Goal: Task Accomplishment & Management: Manage account settings

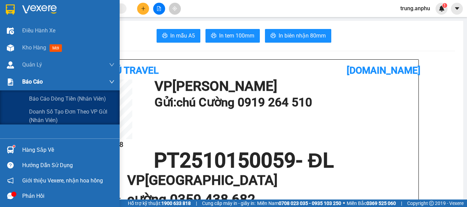
drag, startPoint x: 28, startPoint y: 82, endPoint x: 39, endPoint y: 106, distance: 26.6
click at [28, 82] on span "Báo cáo" at bounding box center [32, 82] width 20 height 9
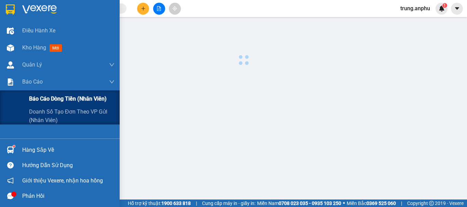
click at [40, 100] on span "Báo cáo dòng tiền (nhân viên)" at bounding box center [68, 99] width 78 height 9
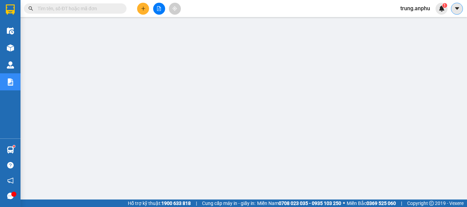
click at [462, 5] on button at bounding box center [457, 9] width 12 height 12
click at [418, 14] on div "trung.anphu 1" at bounding box center [421, 9] width 53 height 12
click at [416, 10] on span "trung.anphu" at bounding box center [415, 8] width 41 height 9
click at [414, 20] on span "Đăng xuất" at bounding box center [418, 21] width 29 height 8
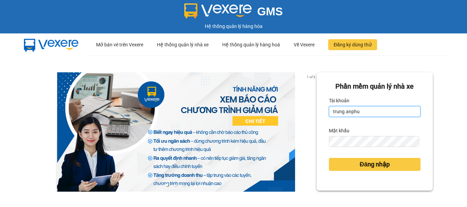
click at [341, 112] on input "trung.anphu" at bounding box center [375, 111] width 92 height 11
type input "hieu.anphu"
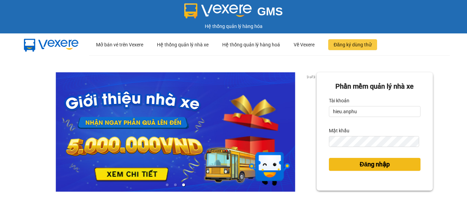
click at [353, 164] on button "Đăng nhập" at bounding box center [375, 164] width 92 height 13
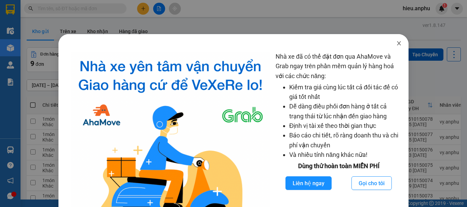
click at [396, 44] on icon "close" at bounding box center [398, 43] width 5 height 5
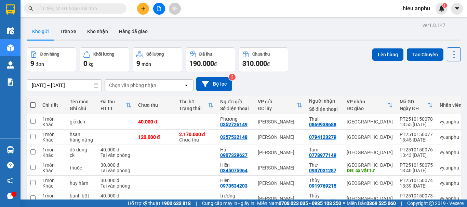
click at [144, 8] on icon "plus" at bounding box center [143, 8] width 5 height 5
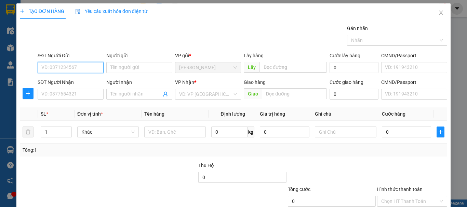
click at [63, 72] on input "SĐT Người Gửi" at bounding box center [71, 67] width 66 height 11
click at [65, 69] on input "SĐT Người Gửi" at bounding box center [71, 67] width 66 height 11
type input "0375805651"
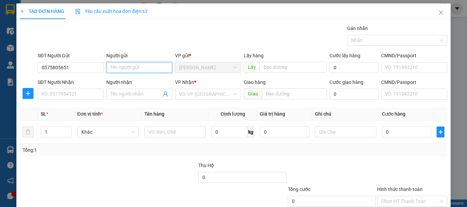
click at [138, 70] on input "Người gửi" at bounding box center [139, 67] width 66 height 11
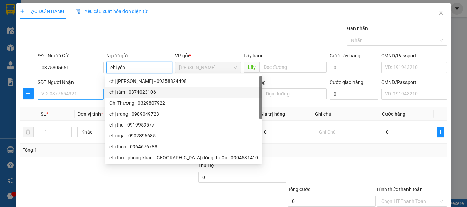
type input "chị yến"
click at [75, 99] on input "SĐT Người Nhận" at bounding box center [71, 94] width 66 height 11
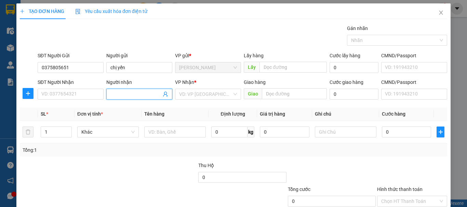
click at [118, 96] on input "Người nhận" at bounding box center [135, 95] width 51 height 8
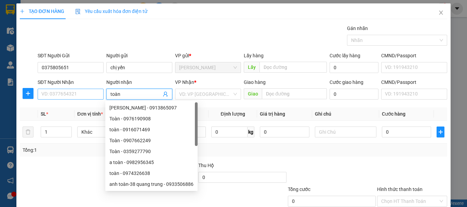
type input "toàn"
click at [68, 95] on input "SĐT Người Nhận" at bounding box center [71, 94] width 66 height 11
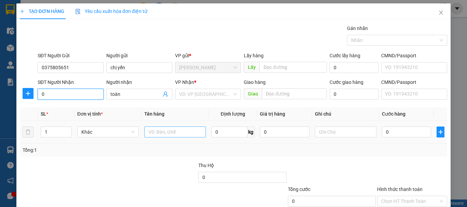
type input "0"
click at [168, 134] on input "text" at bounding box center [174, 132] width 61 height 11
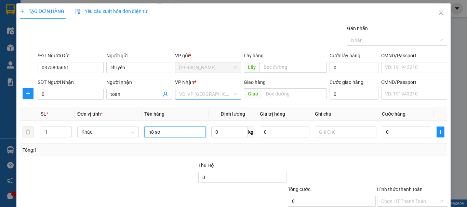
type input "hồ sơ"
drag, startPoint x: 194, startPoint y: 95, endPoint x: 202, endPoint y: 97, distance: 8.3
click at [194, 94] on input "search" at bounding box center [205, 94] width 53 height 10
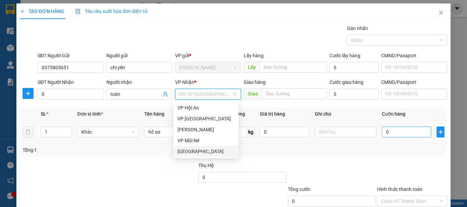
drag, startPoint x: 181, startPoint y: 148, endPoint x: 390, endPoint y: 135, distance: 209.8
click at [181, 148] on div "[GEOGRAPHIC_DATA]" at bounding box center [205, 152] width 57 height 8
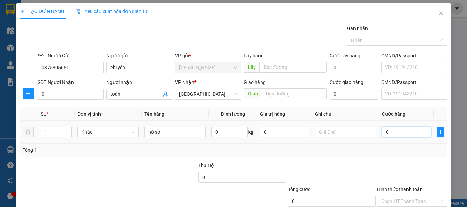
click at [400, 131] on input "0" at bounding box center [406, 132] width 49 height 11
type input "3"
type input "30"
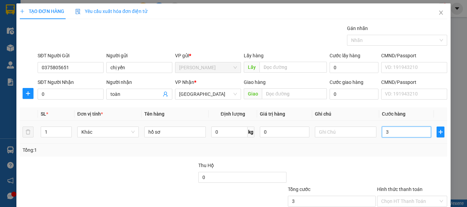
type input "30"
type input "30.000"
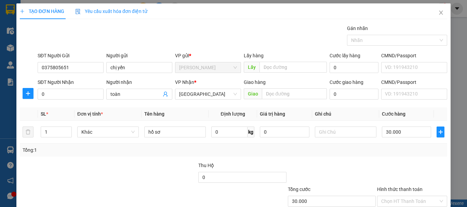
click at [390, 151] on div "Tổng: 1" at bounding box center [234, 151] width 422 height 8
click at [58, 96] on input "0" at bounding box center [71, 94] width 66 height 11
click at [58, 95] on input "0" at bounding box center [71, 94] width 66 height 11
drag, startPoint x: 51, startPoint y: 94, endPoint x: 23, endPoint y: 104, distance: 29.6
click at [1, 109] on div "TẠO ĐƠN HÀNG Yêu cầu xuất hóa đơn điện tử Transit Pickup Surcharge Ids Transit …" at bounding box center [233, 103] width 467 height 207
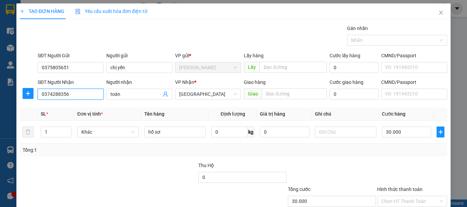
type input "0374288356"
drag, startPoint x: 298, startPoint y: 144, endPoint x: 359, endPoint y: 144, distance: 61.5
click at [298, 144] on div "Tổng: 1" at bounding box center [233, 150] width 427 height 13
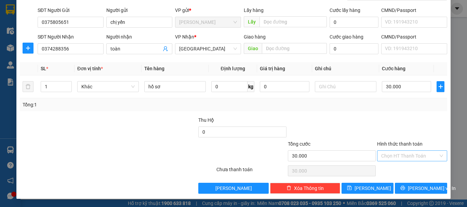
click at [395, 160] on div "Transit Pickup Surcharge Ids Transit Deliver Surcharge Ids Transit Deliver Surc…" at bounding box center [233, 86] width 427 height 215
click at [396, 156] on input "Hình thức thanh toán" at bounding box center [409, 156] width 57 height 10
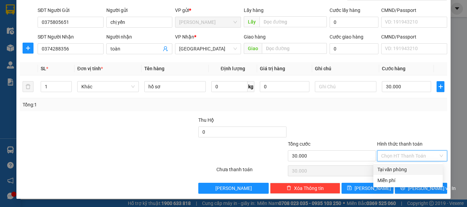
drag, startPoint x: 396, startPoint y: 165, endPoint x: 400, endPoint y: 171, distance: 6.7
click at [396, 166] on div "Tại văn phòng" at bounding box center [407, 169] width 69 height 11
type input "0"
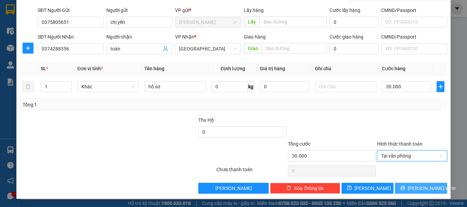
click at [421, 189] on span "[PERSON_NAME] và In" at bounding box center [432, 189] width 48 height 8
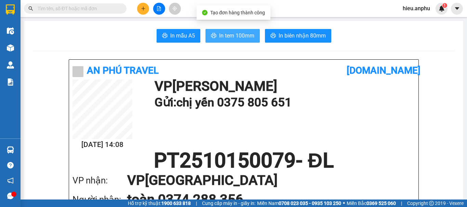
click at [213, 37] on icon "printer" at bounding box center [213, 35] width 5 height 5
click at [213, 34] on icon "printer" at bounding box center [213, 35] width 5 height 5
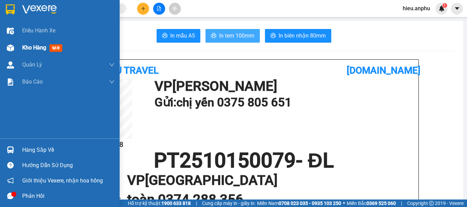
click at [15, 48] on div at bounding box center [10, 48] width 12 height 12
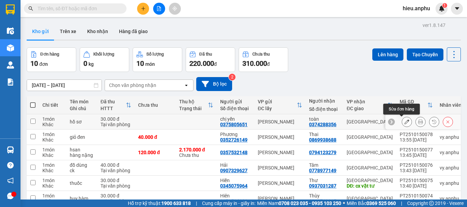
click at [404, 122] on icon at bounding box center [406, 122] width 5 height 5
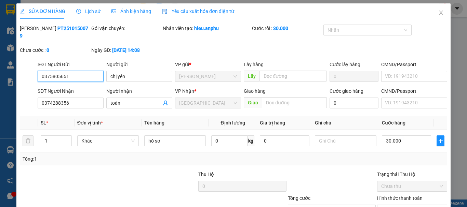
type input "0375805651"
type input "chị yến"
type input "0374288356"
type input "toàn"
type input "30.000"
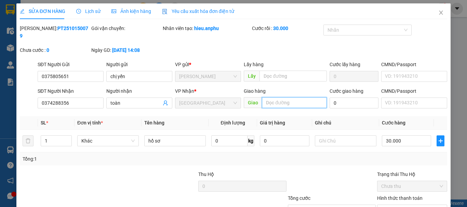
click at [299, 98] on input "text" at bounding box center [294, 102] width 65 height 11
type input "CX MAI HOA"
click at [422, 31] on div "[PERSON_NAME]: PT2510150079 Gói vận chuyển: Nhân viên tạo: hieu.anphu Cước rồi …" at bounding box center [233, 43] width 428 height 36
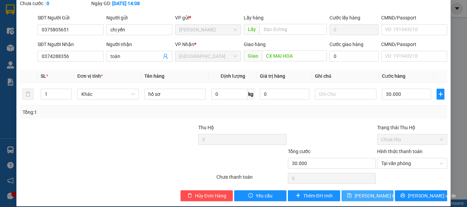
drag, startPoint x: 366, startPoint y: 189, endPoint x: 366, endPoint y: 177, distance: 12.3
click at [367, 192] on span "[PERSON_NAME] thay đổi" at bounding box center [381, 196] width 55 height 8
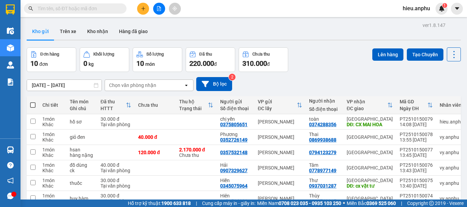
click at [83, 7] on input "text" at bounding box center [78, 9] width 81 height 8
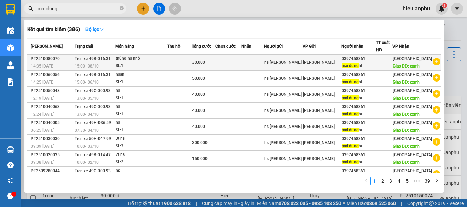
type input "mai dung"
click at [319, 66] on div "[PERSON_NAME]" at bounding box center [322, 63] width 38 height 8
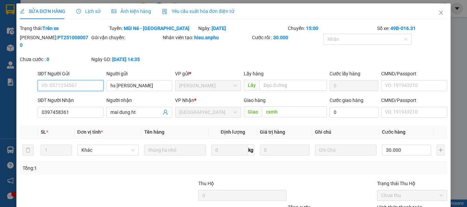
type input "hs [PERSON_NAME]"
type input "0397458361"
type input "mai dung ht"
type input "cxmh"
type input "30.000"
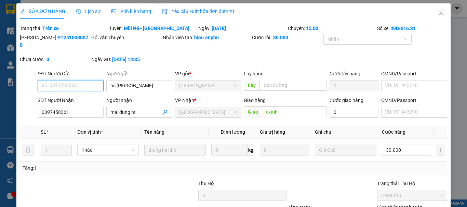
scroll to position [56, 0]
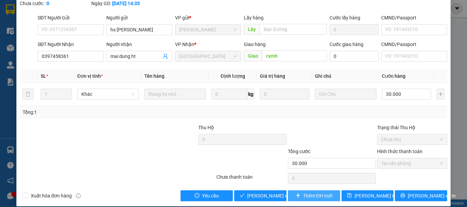
click at [312, 192] on span "Thêm ĐH mới" at bounding box center [317, 196] width 29 height 8
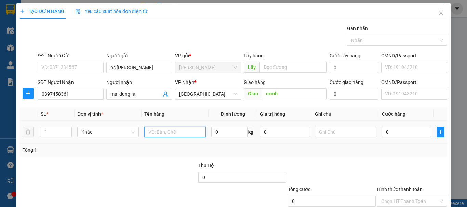
click at [168, 131] on input "text" at bounding box center [174, 132] width 61 height 11
type input "thùng hs nhỏ xíu"
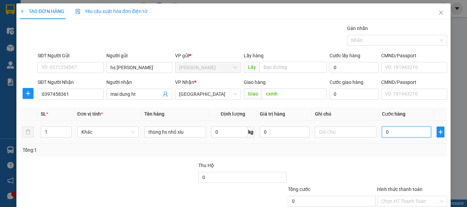
click at [394, 136] on input "0" at bounding box center [406, 132] width 49 height 11
type input "3"
type input "30"
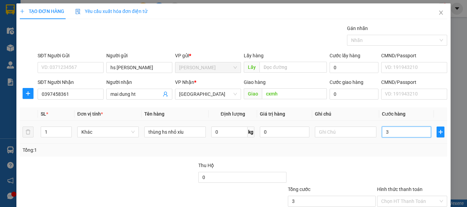
type input "30"
type input "30.000"
drag, startPoint x: 374, startPoint y: 154, endPoint x: 370, endPoint y: 148, distance: 7.9
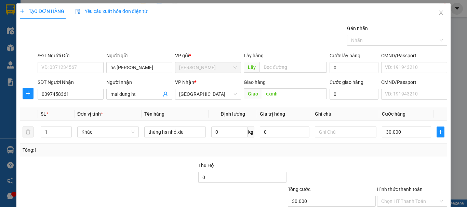
click at [374, 154] on div "Tổng: 1" at bounding box center [233, 150] width 427 height 13
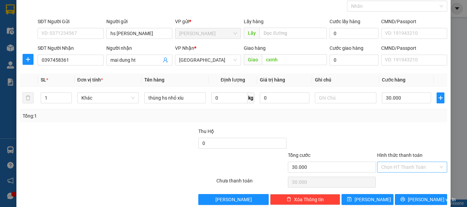
click at [394, 162] on input "Hình thức thanh toán" at bounding box center [409, 167] width 57 height 10
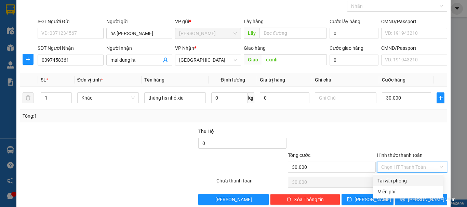
click at [387, 182] on div "Tại văn phòng" at bounding box center [407, 181] width 61 height 8
type input "0"
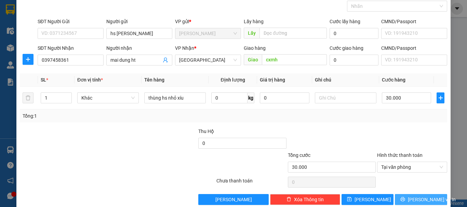
drag, startPoint x: 429, startPoint y: 201, endPoint x: 424, endPoint y: 196, distance: 7.2
click at [428, 201] on span "[PERSON_NAME] và In" at bounding box center [432, 200] width 48 height 8
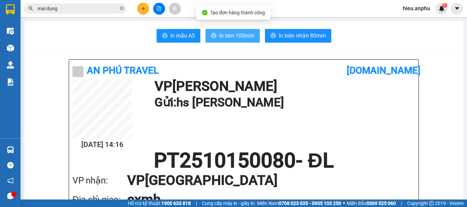
drag, startPoint x: 218, startPoint y: 37, endPoint x: 221, endPoint y: 34, distance: 4.3
click at [219, 37] on span "In tem 100mm" at bounding box center [236, 35] width 35 height 9
drag, startPoint x: 237, startPoint y: 39, endPoint x: 235, endPoint y: 36, distance: 4.3
click at [236, 39] on span "In tem 100mm" at bounding box center [236, 35] width 35 height 9
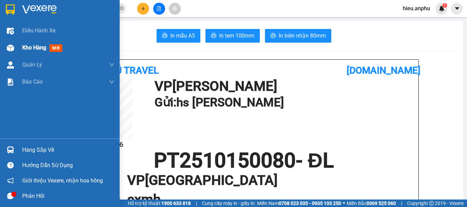
click at [11, 44] on div at bounding box center [10, 48] width 12 height 12
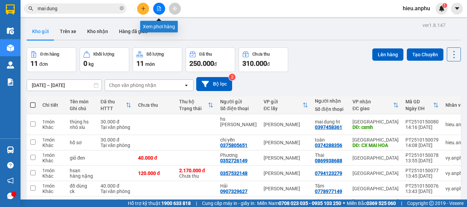
click at [155, 6] on button at bounding box center [159, 9] width 12 height 12
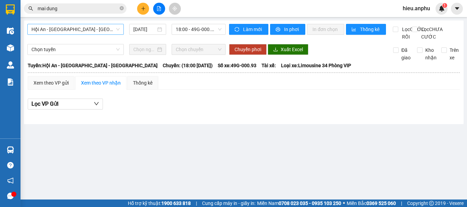
drag, startPoint x: 58, startPoint y: 31, endPoint x: 56, endPoint y: 27, distance: 4.6
click at [56, 27] on span "Hội An - [GEOGRAPHIC_DATA] - [GEOGRAPHIC_DATA]" at bounding box center [75, 29] width 88 height 10
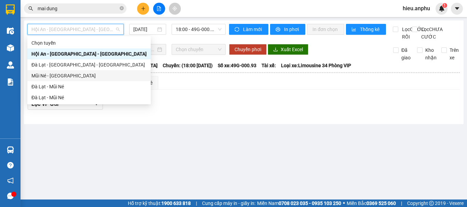
click at [52, 75] on div "Mũi Né - [GEOGRAPHIC_DATA]" at bounding box center [88, 76] width 115 height 8
type input "[DATE]"
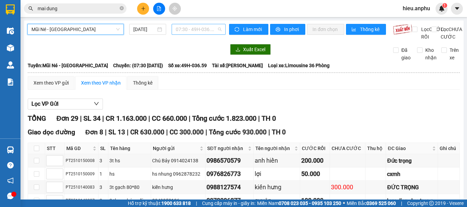
click at [196, 27] on span "07:30 - 49H-036.59" at bounding box center [199, 29] width 46 height 10
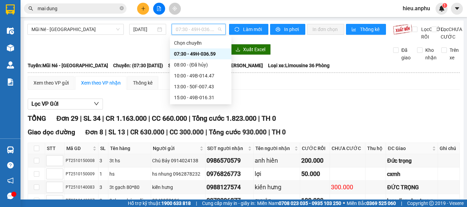
click at [196, 57] on div "07:30 - 49H-036.59" at bounding box center [200, 54] width 53 height 8
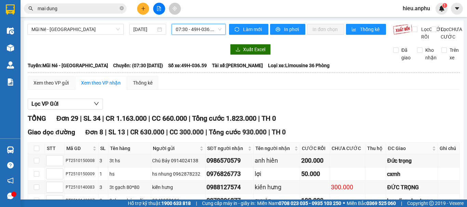
click at [180, 29] on span "07:30 - 49H-036.59" at bounding box center [199, 29] width 46 height 10
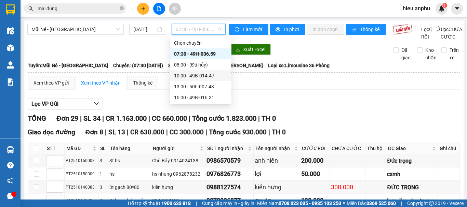
click at [184, 80] on div "10:00 - 49B-014.47" at bounding box center [200, 75] width 61 height 11
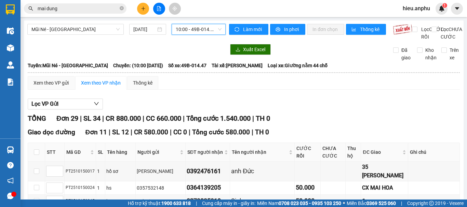
click at [189, 33] on span "10:00 - 49B-014.47" at bounding box center [199, 29] width 46 height 10
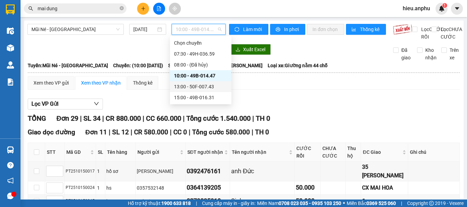
click at [184, 85] on div "13:00 - 50F-007.43" at bounding box center [200, 87] width 53 height 8
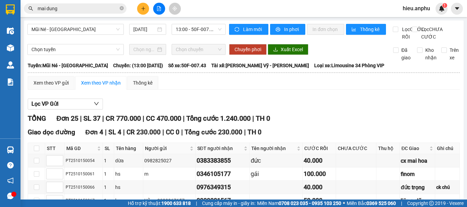
click at [189, 35] on div "13:00 - 50F-007.43" at bounding box center [198, 29] width 54 height 11
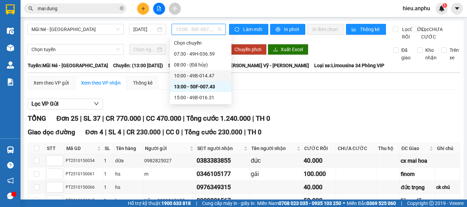
click at [179, 74] on div "10:00 - 49B-014.47" at bounding box center [200, 76] width 53 height 8
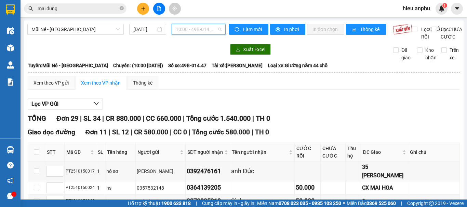
click at [190, 28] on span "10:00 - 49B-014.47" at bounding box center [199, 29] width 46 height 10
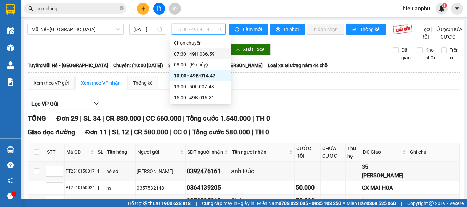
click at [188, 56] on div "07:30 - 49H-036.59" at bounding box center [200, 54] width 53 height 8
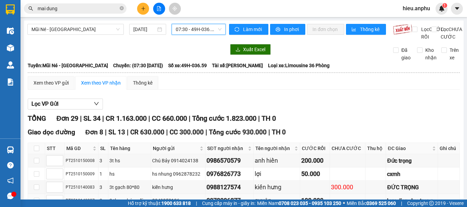
scroll to position [137, 0]
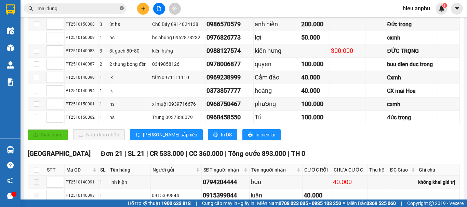
drag, startPoint x: 122, startPoint y: 8, endPoint x: 112, endPoint y: 8, distance: 9.9
click at [121, 8] on icon "close-circle" at bounding box center [122, 8] width 4 height 4
click at [102, 8] on input "text" at bounding box center [78, 9] width 81 height 8
click at [145, 9] on icon "plus" at bounding box center [143, 8] width 5 height 5
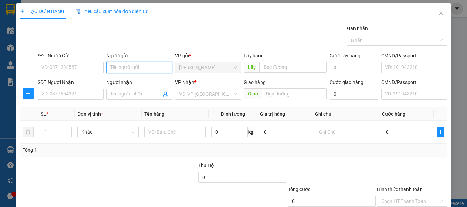
click at [141, 66] on input "Người gửi" at bounding box center [139, 67] width 66 height 11
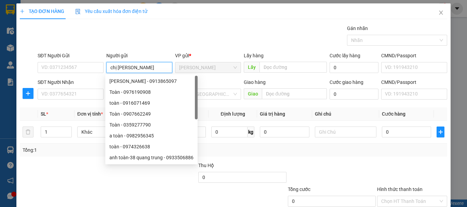
type input "chị [PERSON_NAME]"
click at [203, 16] on div "TẠO ĐƠN HÀNG Yêu cầu xuất hóa đơn điện tử" at bounding box center [233, 11] width 427 height 16
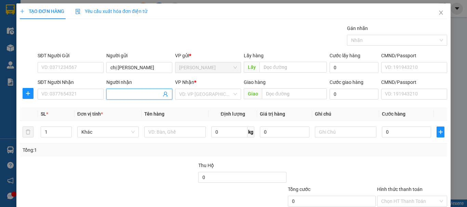
click at [128, 96] on span at bounding box center [139, 94] width 66 height 11
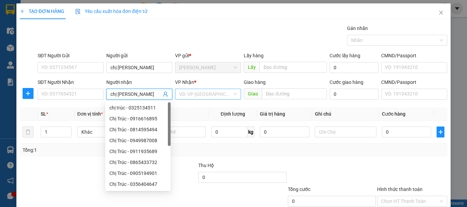
type input "chị [PERSON_NAME]"
click at [208, 99] on input "search" at bounding box center [205, 94] width 53 height 10
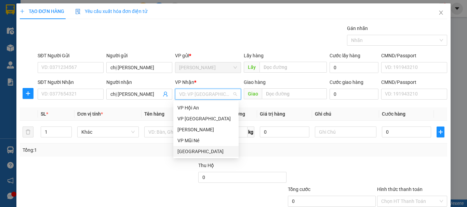
click at [181, 151] on div "[GEOGRAPHIC_DATA]" at bounding box center [205, 152] width 57 height 8
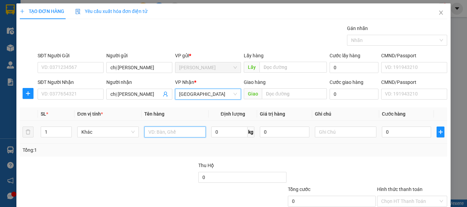
click at [160, 133] on input "text" at bounding box center [174, 132] width 61 height 11
type input "10 ki thanh long"
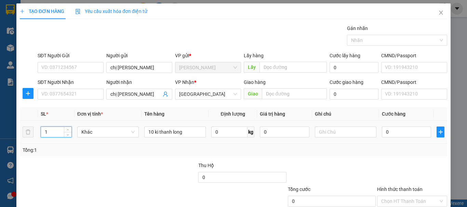
click at [51, 135] on input "1" at bounding box center [56, 132] width 30 height 10
type input "10"
click at [391, 129] on input "0" at bounding box center [406, 132] width 49 height 11
type input "6"
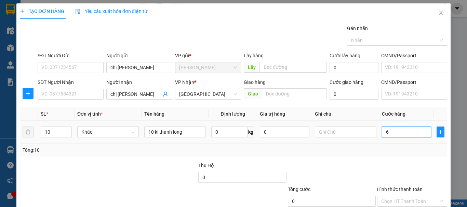
type input "6"
type input "60"
type input "600"
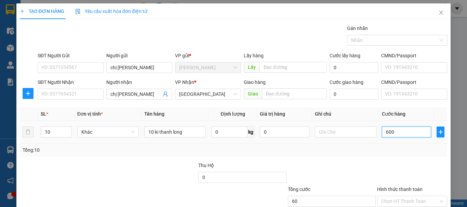
type input "600"
type input "600.000"
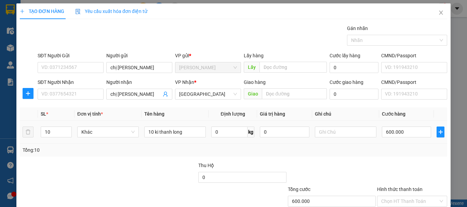
click at [384, 141] on td "600.000" at bounding box center [406, 132] width 55 height 23
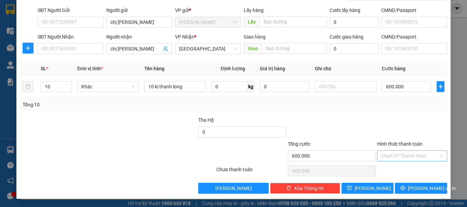
click at [403, 155] on input "Hình thức thanh toán" at bounding box center [409, 156] width 57 height 10
click at [408, 127] on div at bounding box center [411, 128] width 71 height 24
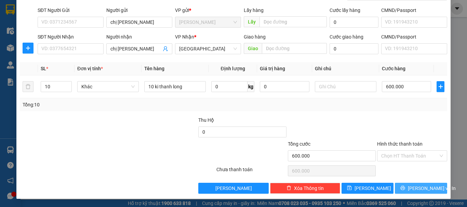
drag, startPoint x: 428, startPoint y: 190, endPoint x: 427, endPoint y: 186, distance: 3.9
click at [428, 189] on span "[PERSON_NAME] và In" at bounding box center [432, 189] width 48 height 8
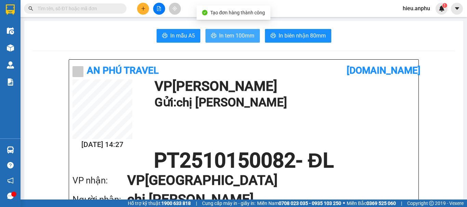
click at [219, 36] on span "In tem 100mm" at bounding box center [236, 35] width 35 height 9
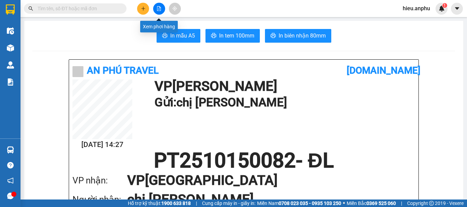
click at [161, 8] on button at bounding box center [159, 9] width 12 height 12
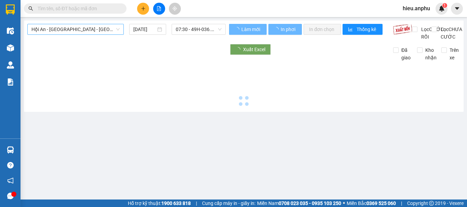
click at [95, 28] on span "Hội An - [GEOGRAPHIC_DATA] - [GEOGRAPHIC_DATA]" at bounding box center [75, 29] width 88 height 10
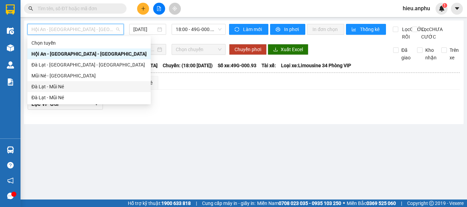
click at [45, 86] on div "Đà Lạt - Mũi Né" at bounding box center [88, 87] width 115 height 8
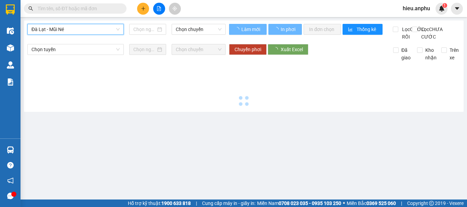
type input "[DATE]"
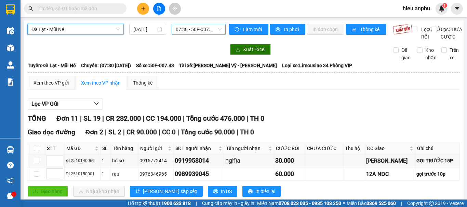
click at [213, 28] on span "07:30 - 50F-007.43" at bounding box center [199, 29] width 46 height 10
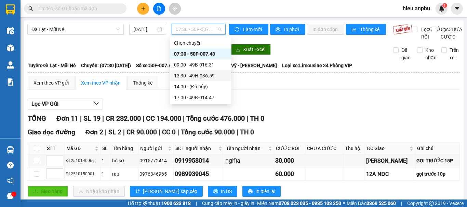
click at [188, 79] on div "13:30 - 49H-036.59" at bounding box center [200, 76] width 53 height 8
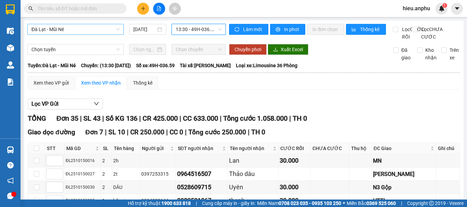
click at [88, 31] on span "Đà Lạt - Mũi Né" at bounding box center [75, 29] width 88 height 10
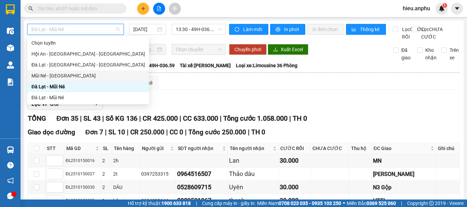
click at [51, 77] on div "Mũi Né - [GEOGRAPHIC_DATA]" at bounding box center [87, 76] width 113 height 8
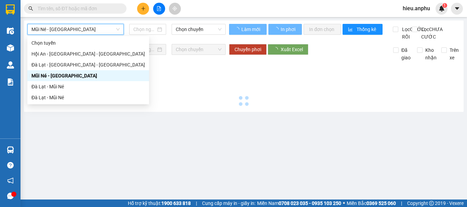
type input "[DATE]"
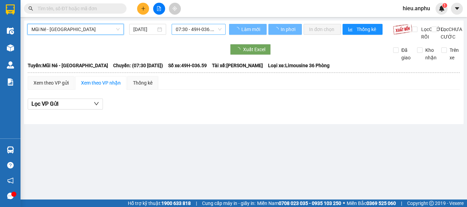
click at [206, 32] on span "07:30 - 49H-036.59" at bounding box center [199, 29] width 46 height 10
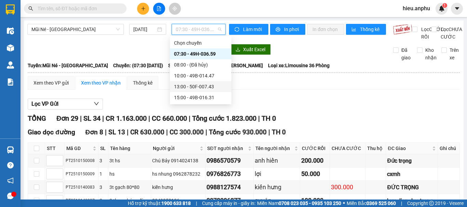
click at [188, 85] on div "13:00 - 50F-007.43" at bounding box center [200, 87] width 53 height 8
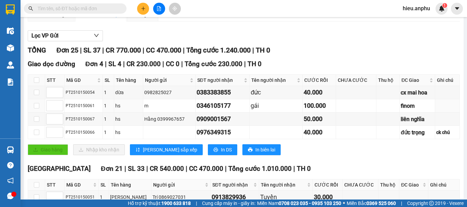
scroll to position [34, 0]
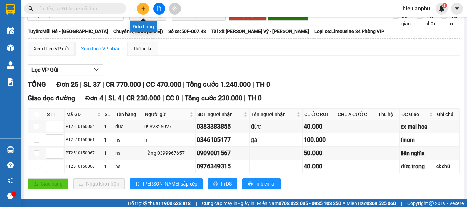
click at [143, 8] on icon "plus" at bounding box center [143, 8] width 5 height 5
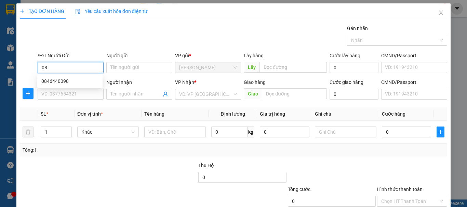
type input "0"
type input "0853643630"
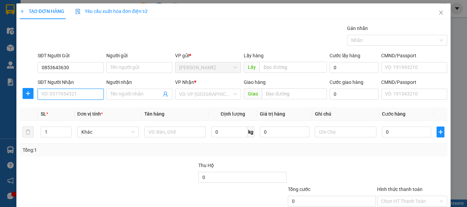
click at [70, 96] on input "SĐT Người Nhận" at bounding box center [71, 94] width 66 height 11
type input "0846447757"
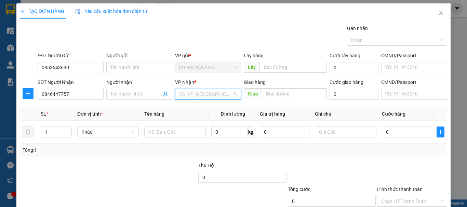
click at [205, 95] on input "search" at bounding box center [205, 94] width 53 height 10
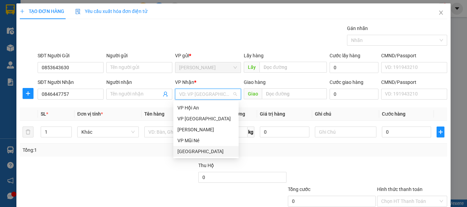
click at [193, 152] on div "[GEOGRAPHIC_DATA]" at bounding box center [205, 152] width 57 height 8
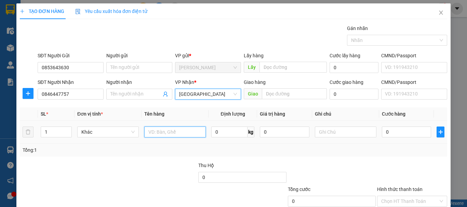
click at [160, 131] on input "text" at bounding box center [174, 132] width 61 height 11
type input "hồ sơ"
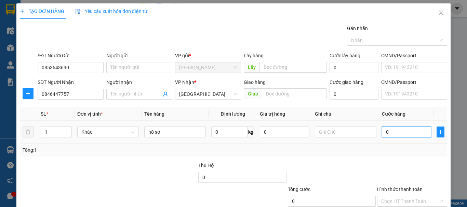
click at [383, 136] on input "0" at bounding box center [406, 132] width 49 height 11
type input "3"
type input "30"
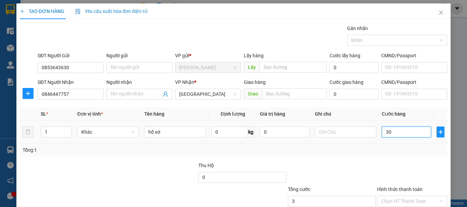
type input "30"
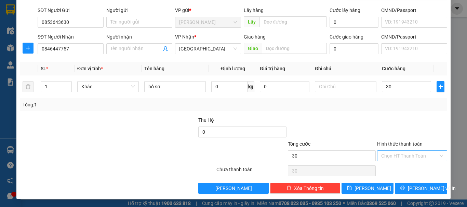
type input "30.000"
click at [403, 154] on input "Hình thức thanh toán" at bounding box center [409, 156] width 57 height 10
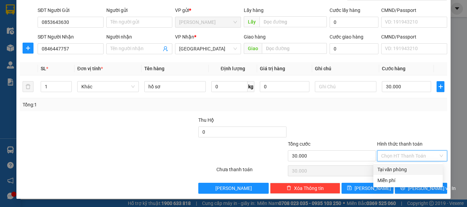
click at [400, 170] on div "Tại văn phòng" at bounding box center [407, 170] width 61 height 8
type input "0"
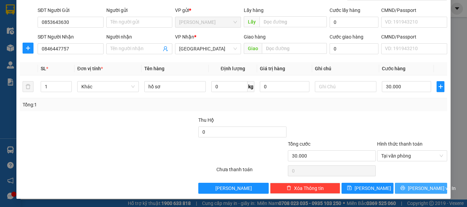
click at [405, 190] on icon "printer" at bounding box center [402, 188] width 5 height 5
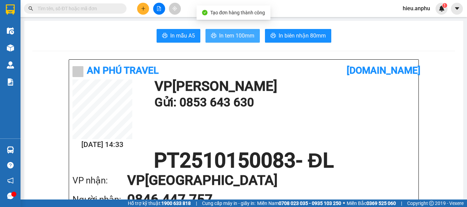
click at [249, 36] on span "In tem 100mm" at bounding box center [236, 35] width 35 height 9
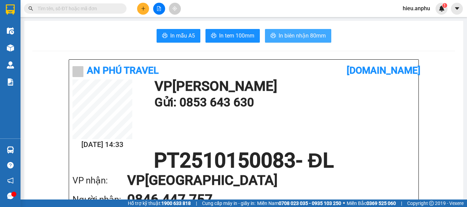
click at [314, 38] on span "In biên nhận 80mm" at bounding box center [301, 35] width 47 height 9
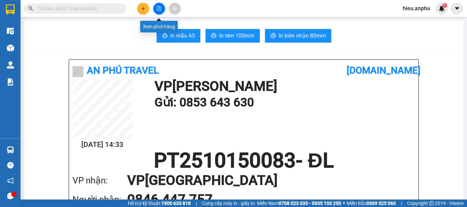
click at [163, 9] on button at bounding box center [159, 9] width 12 height 12
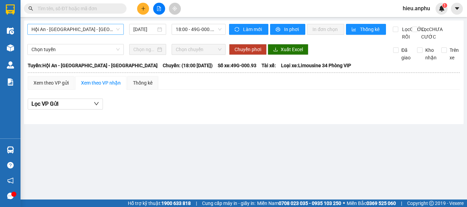
click at [109, 32] on span "Hội An - [GEOGRAPHIC_DATA] - [GEOGRAPHIC_DATA]" at bounding box center [75, 29] width 88 height 10
click at [74, 8] on input "text" at bounding box center [78, 9] width 81 height 8
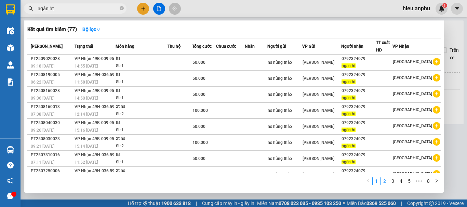
type input "ngân ht"
click at [383, 179] on link "2" at bounding box center [385, 182] width 8 height 8
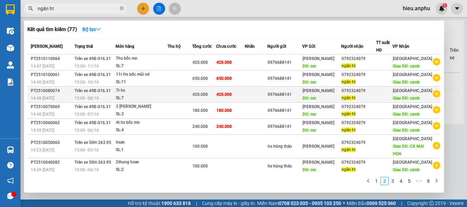
click at [298, 98] on div "0976688141" at bounding box center [284, 94] width 34 height 7
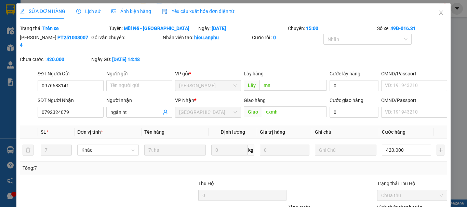
type input "0976688141"
type input "mn"
type input "0792324079"
type input "ngân ht"
type input "cxmh"
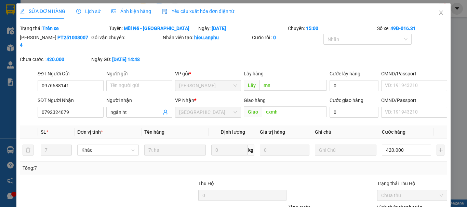
type input "420.000"
drag, startPoint x: 318, startPoint y: 190, endPoint x: 313, endPoint y: 188, distance: 5.8
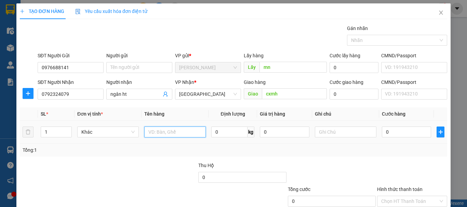
click at [158, 129] on input "text" at bounding box center [174, 132] width 61 height 11
type input "3t hs"
drag, startPoint x: 52, startPoint y: 135, endPoint x: 41, endPoint y: 136, distance: 11.0
click at [41, 136] on input "1" at bounding box center [56, 132] width 30 height 10
type input "3"
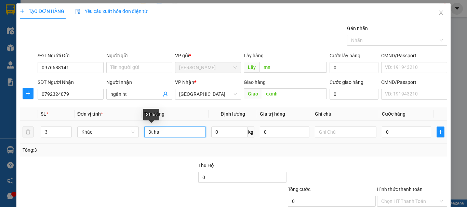
click at [178, 129] on input "3t hs" at bounding box center [174, 132] width 61 height 11
type input "3t hs - bốc mn"
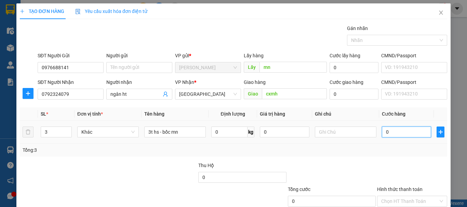
drag, startPoint x: 399, startPoint y: 131, endPoint x: 389, endPoint y: 131, distance: 9.6
click at [399, 131] on input "0" at bounding box center [406, 132] width 49 height 11
type input "1"
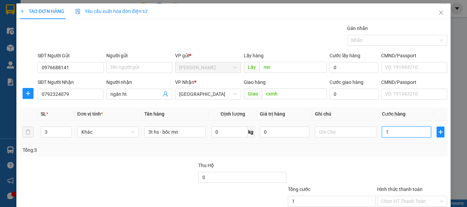
type input "18"
type input "180"
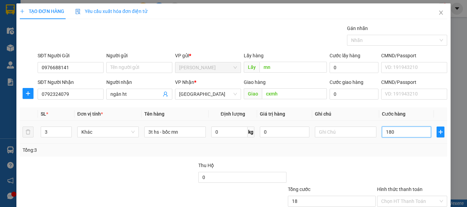
type input "180"
type input "180.000"
click at [387, 148] on div "Tổng: 3" at bounding box center [234, 151] width 422 height 8
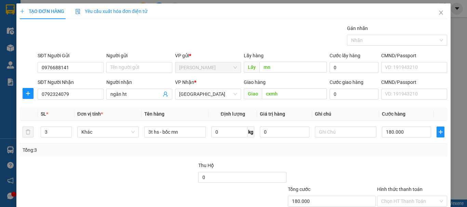
type input "1"
type input "0"
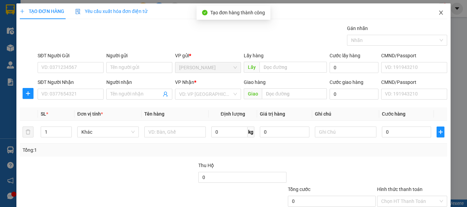
click at [437, 11] on span "Close" at bounding box center [440, 12] width 19 height 19
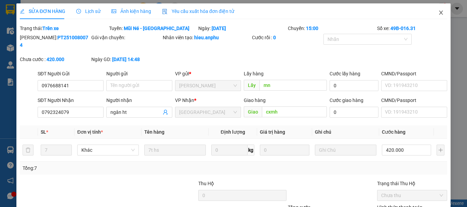
drag, startPoint x: 436, startPoint y: 11, endPoint x: 83, endPoint y: 18, distance: 353.3
click at [438, 11] on icon "close" at bounding box center [440, 12] width 5 height 5
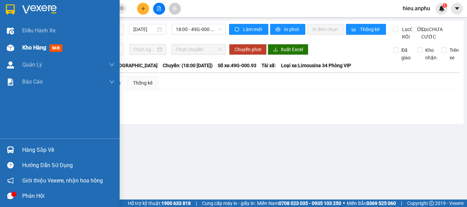
click at [22, 50] on span "Kho hàng" at bounding box center [34, 47] width 24 height 6
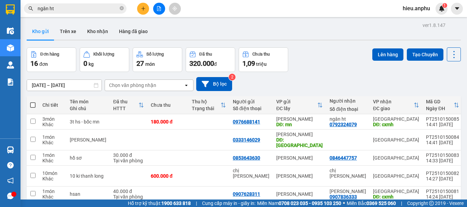
drag, startPoint x: 32, startPoint y: 105, endPoint x: 111, endPoint y: 81, distance: 82.7
click at [32, 104] on span at bounding box center [32, 104] width 5 height 5
click at [33, 102] on input "checkbox" at bounding box center [33, 102] width 0 height 0
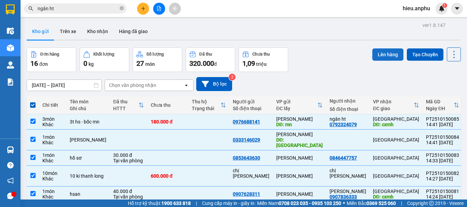
click at [376, 52] on button "Lên hàng" at bounding box center [387, 55] width 31 height 12
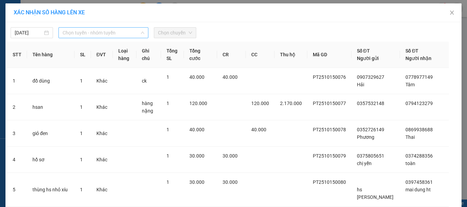
drag, startPoint x: 94, startPoint y: 36, endPoint x: 95, endPoint y: 47, distance: 11.6
click at [95, 36] on span "Chọn tuyến - nhóm tuyến" at bounding box center [104, 33] width 82 height 10
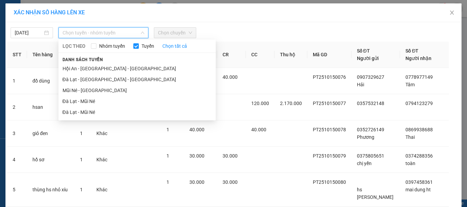
drag, startPoint x: 80, startPoint y: 88, endPoint x: 160, endPoint y: 28, distance: 100.5
click at [81, 85] on li "Mũi Né - [GEOGRAPHIC_DATA]" at bounding box center [136, 90] width 157 height 11
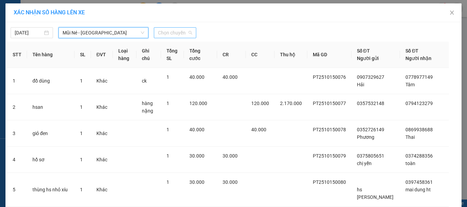
click at [162, 27] on div "Chọn chuyến" at bounding box center [175, 32] width 42 height 11
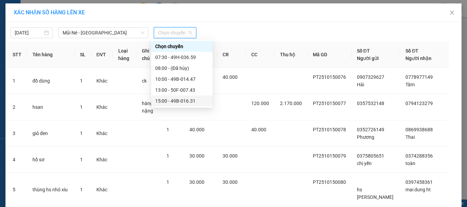
click at [164, 99] on div "15:00 - 49B-016.31" at bounding box center [181, 101] width 53 height 8
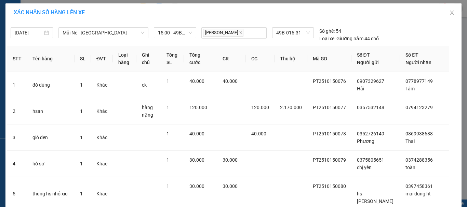
drag, startPoint x: 255, startPoint y: 193, endPoint x: 254, endPoint y: 187, distance: 6.5
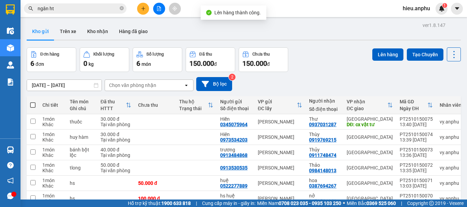
click at [34, 102] on label at bounding box center [32, 105] width 5 height 7
click at [33, 102] on input "checkbox" at bounding box center [33, 102] width 0 height 0
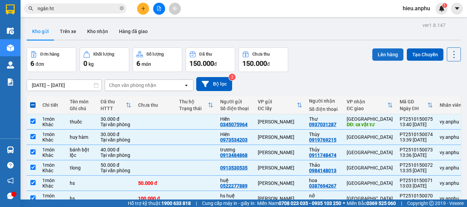
click at [377, 51] on button "Lên hàng" at bounding box center [387, 55] width 31 height 12
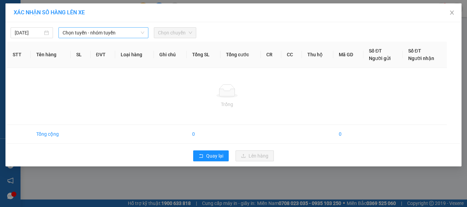
click at [89, 31] on span "Chọn tuyến - nhóm tuyến" at bounding box center [104, 33] width 82 height 10
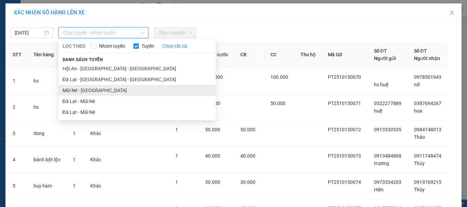
drag, startPoint x: 71, startPoint y: 88, endPoint x: 154, endPoint y: 29, distance: 102.2
click at [73, 86] on li "Mũi Né - [GEOGRAPHIC_DATA]" at bounding box center [136, 90] width 157 height 11
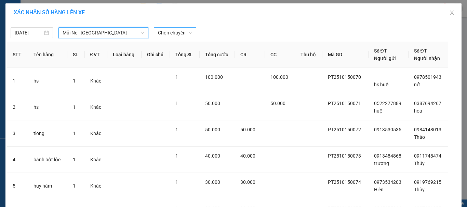
click at [164, 32] on span "Chọn chuyến" at bounding box center [175, 33] width 34 height 10
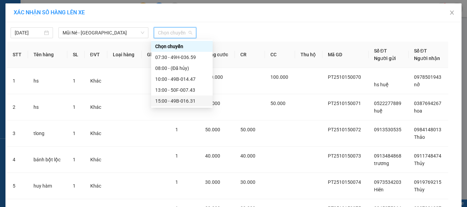
click at [164, 100] on div "15:00 - 49B-016.31" at bounding box center [181, 101] width 53 height 8
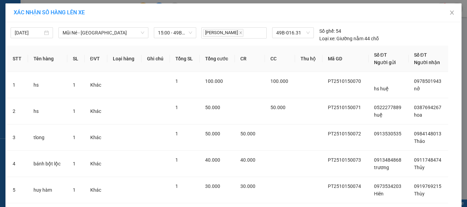
drag, startPoint x: 261, startPoint y: 191, endPoint x: 260, endPoint y: 185, distance: 5.9
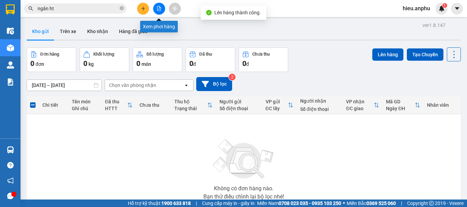
click at [160, 7] on icon "file-add" at bounding box center [159, 8] width 4 height 5
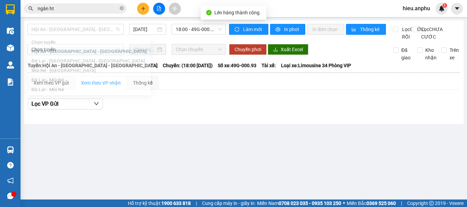
drag, startPoint x: 91, startPoint y: 30, endPoint x: 61, endPoint y: 36, distance: 30.1
click at [90, 30] on span "Hội An - [GEOGRAPHIC_DATA] - [GEOGRAPHIC_DATA]" at bounding box center [75, 29] width 88 height 10
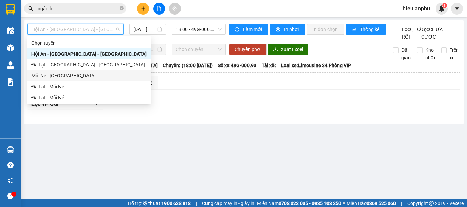
drag, startPoint x: 42, startPoint y: 76, endPoint x: 204, endPoint y: 29, distance: 168.9
click at [44, 75] on div "Mũi Né - [GEOGRAPHIC_DATA]" at bounding box center [88, 76] width 115 height 8
type input "[DATE]"
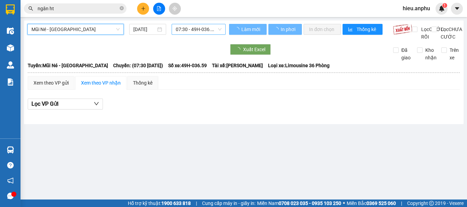
click at [204, 28] on span "07:30 - 49H-036.59" at bounding box center [199, 29] width 46 height 10
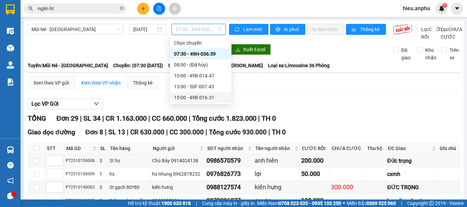
click at [184, 96] on div "15:00 - 49B-016.31" at bounding box center [200, 98] width 53 height 8
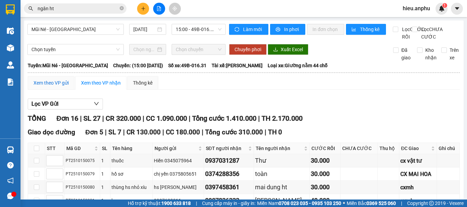
click at [52, 79] on div "Xem theo VP gửi" at bounding box center [50, 83] width 35 height 8
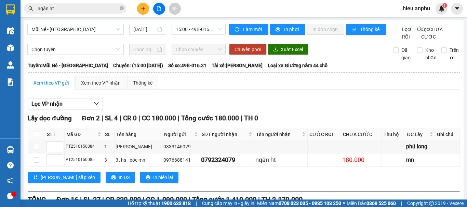
drag, startPoint x: 34, startPoint y: 145, endPoint x: 114, endPoint y: 177, distance: 86.0
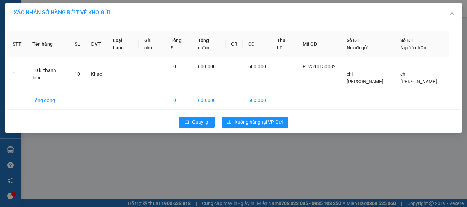
click at [254, 120] on div "Quay lại Xuống hàng tại VP Gửi" at bounding box center [233, 122] width 452 height 18
click at [260, 119] on span "Xuống hàng tại VP Gửi" at bounding box center [258, 123] width 48 height 8
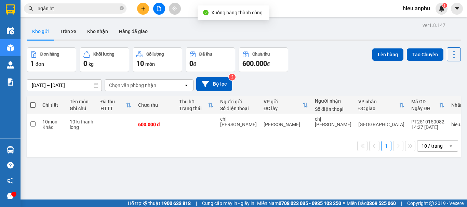
click at [156, 8] on button at bounding box center [159, 9] width 12 height 12
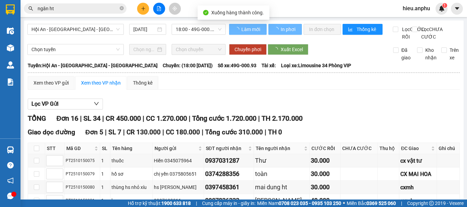
click at [58, 35] on div "Hội An - [GEOGRAPHIC_DATA] - [GEOGRAPHIC_DATA] [DATE] 18:00 - 49G-000.93" at bounding box center [126, 32] width 198 height 17
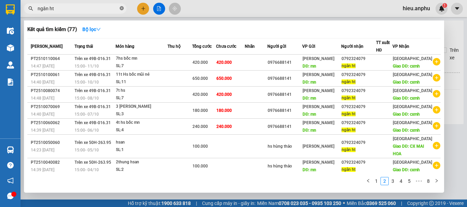
click at [123, 8] on icon "close-circle" at bounding box center [122, 8] width 4 height 4
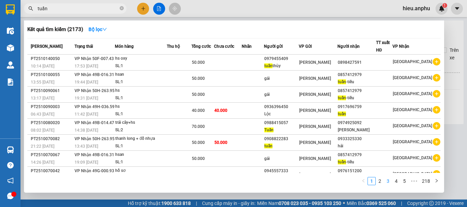
type input "tuấn"
drag, startPoint x: 387, startPoint y: 181, endPoint x: 381, endPoint y: 175, distance: 9.2
click at [387, 180] on link "3" at bounding box center [388, 182] width 8 height 8
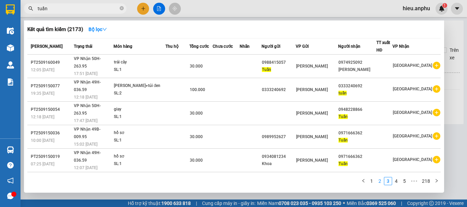
click at [380, 179] on link "2" at bounding box center [380, 182] width 8 height 8
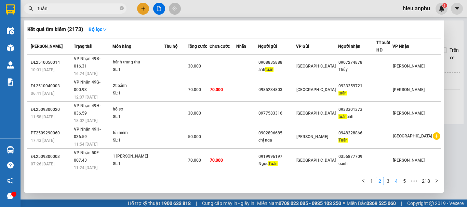
click at [399, 180] on link "4" at bounding box center [396, 182] width 8 height 8
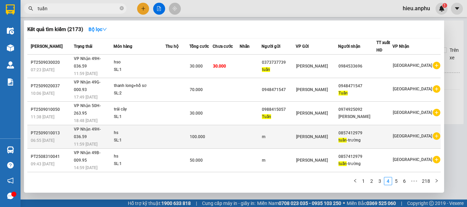
click at [363, 130] on div "0857412979" at bounding box center [357, 133] width 38 height 7
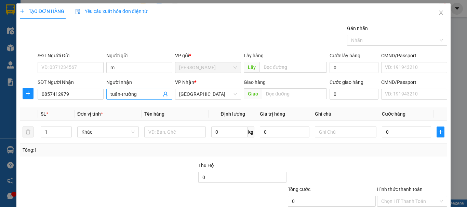
click at [147, 97] on input "tuấn-trường" at bounding box center [135, 95] width 51 height 8
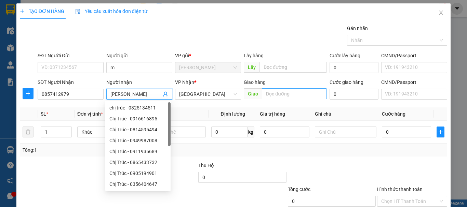
type input "[PERSON_NAME]"
click at [281, 91] on input "text" at bounding box center [294, 93] width 65 height 11
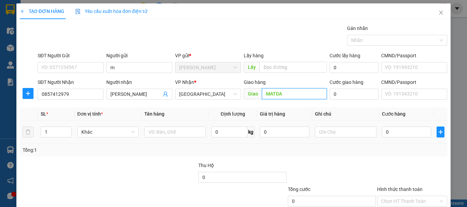
type input "MATDA"
click at [167, 126] on div at bounding box center [174, 132] width 61 height 14
drag, startPoint x: 163, startPoint y: 149, endPoint x: 157, endPoint y: 120, distance: 28.9
click at [162, 143] on div "SL * Đơn vị tính * Tên hàng Định lượng Giá trị hàng Ghi chú Cước hàng 1 Khác 0 …" at bounding box center [233, 132] width 427 height 49
drag, startPoint x: 157, startPoint y: 119, endPoint x: 154, endPoint y: 124, distance: 6.3
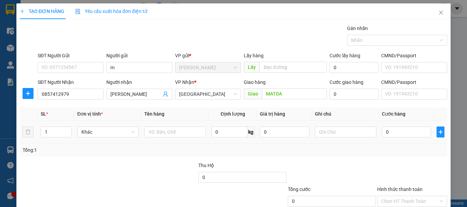
click at [156, 119] on th "Tên hàng" at bounding box center [174, 114] width 67 height 13
click at [149, 136] on input "text" at bounding box center [174, 132] width 61 height 11
type input "thùng hs"
click at [394, 137] on input "0" at bounding box center [406, 132] width 49 height 11
click at [373, 151] on div "Tổng: 1" at bounding box center [234, 151] width 422 height 8
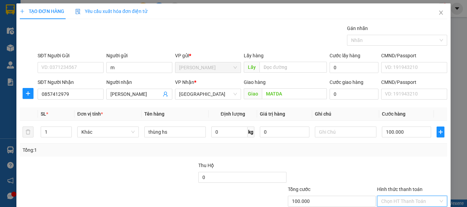
click at [398, 196] on input "Hình thức thanh toán" at bounding box center [409, 201] width 57 height 10
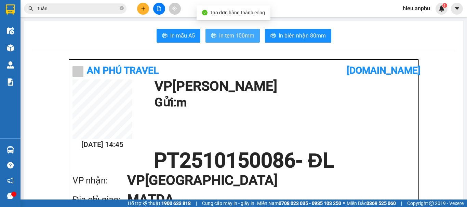
drag, startPoint x: 232, startPoint y: 33, endPoint x: 222, endPoint y: 32, distance: 9.2
click at [231, 33] on span "In tem 100mm" at bounding box center [236, 35] width 35 height 9
click at [212, 41] on button "In tem 100mm" at bounding box center [232, 36] width 54 height 14
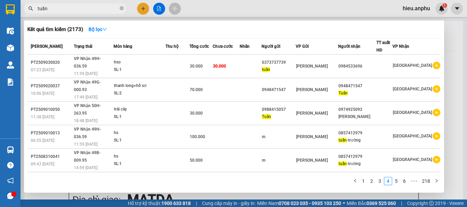
click at [53, 5] on input "tuấn" at bounding box center [78, 9] width 81 height 8
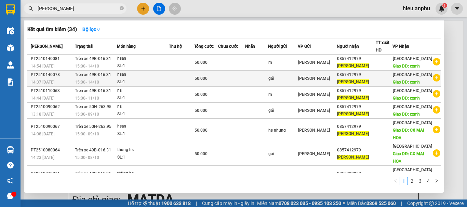
type input "[PERSON_NAME]"
click at [322, 81] on span "[PERSON_NAME]" at bounding box center [314, 78] width 32 height 5
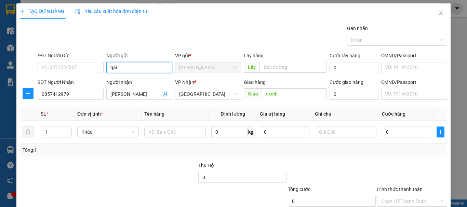
click at [119, 68] on input "gái" at bounding box center [139, 67] width 66 height 11
type input "g"
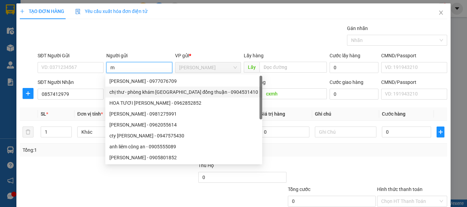
type input "m"
click at [349, 167] on div at bounding box center [331, 174] width 89 height 24
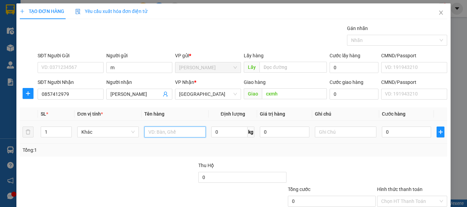
click at [160, 133] on input "text" at bounding box center [174, 132] width 61 height 11
type input "thùng hs"
click at [391, 133] on input "0" at bounding box center [406, 132] width 49 height 11
type input "4"
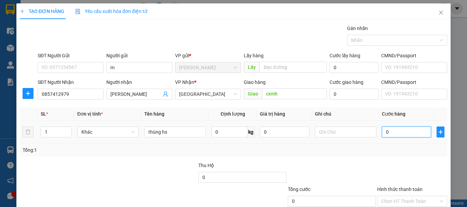
type input "4"
type input "40"
type input "40.000"
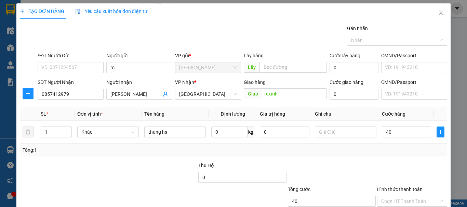
type input "40.000"
click at [394, 149] on div "Tổng: 1" at bounding box center [234, 151] width 422 height 8
click at [401, 113] on div "Transit Pickup Surcharge Ids Transit Deliver Surcharge Ids Transit Deliver Surc…" at bounding box center [233, 132] width 427 height 215
click at [397, 196] on input "Hình thức thanh toán" at bounding box center [409, 201] width 57 height 10
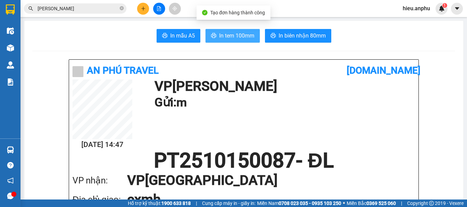
click at [220, 38] on span "In tem 100mm" at bounding box center [236, 35] width 35 height 9
drag, startPoint x: 212, startPoint y: 27, endPoint x: 223, endPoint y: 42, distance: 18.8
click at [221, 37] on span "In tem 100mm" at bounding box center [236, 35] width 35 height 9
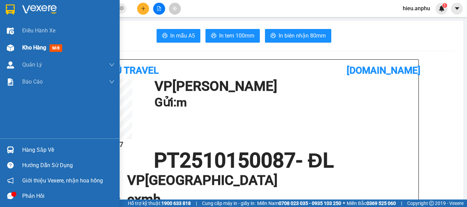
click at [12, 53] on div at bounding box center [10, 48] width 12 height 12
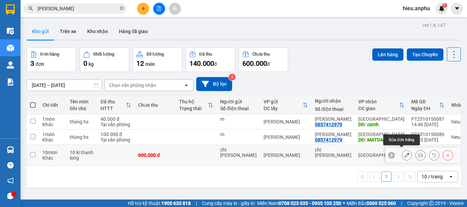
click at [402, 153] on button at bounding box center [407, 156] width 10 height 12
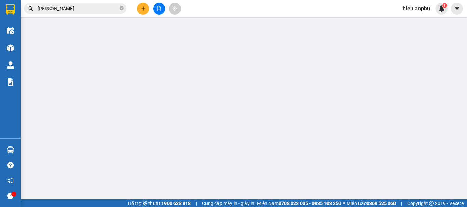
type input "chị [PERSON_NAME]"
type input "600.000"
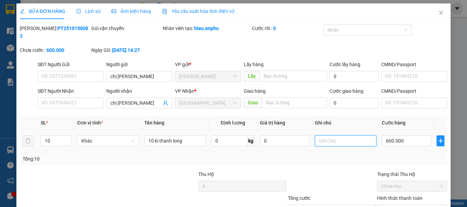
click at [330, 136] on input "text" at bounding box center [345, 141] width 61 height 11
type input "d"
type input "đi dc 8ki còn so"
click at [350, 155] on div "Tổng: 10" at bounding box center [234, 159] width 422 height 8
drag, startPoint x: 367, startPoint y: 192, endPoint x: 369, endPoint y: 182, distance: 9.8
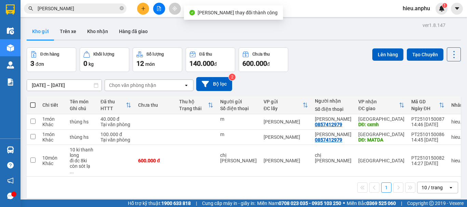
click at [31, 108] on label at bounding box center [32, 105] width 5 height 7
click at [33, 102] on input "checkbox" at bounding box center [33, 102] width 0 height 0
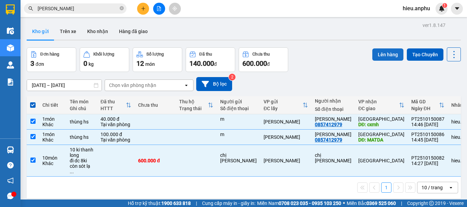
click at [392, 55] on button "Lên hàng" at bounding box center [387, 55] width 31 height 12
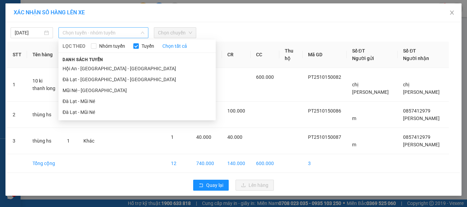
click at [81, 33] on span "Chọn tuyến - nhóm tuyến" at bounding box center [104, 33] width 82 height 10
click at [78, 88] on li "Mũi Né - [GEOGRAPHIC_DATA]" at bounding box center [136, 90] width 157 height 11
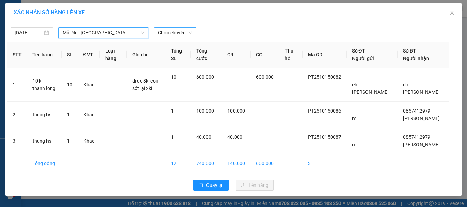
click at [168, 35] on span "Chọn chuyến" at bounding box center [175, 33] width 34 height 10
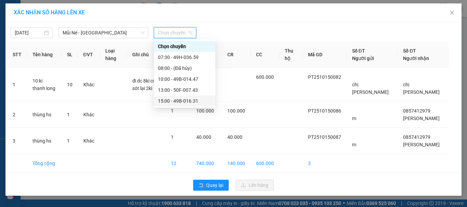
click at [168, 101] on div "15:00 - 49B-016.31" at bounding box center [184, 101] width 53 height 8
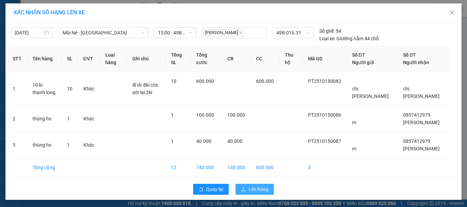
drag, startPoint x: 252, startPoint y: 189, endPoint x: 248, endPoint y: 179, distance: 11.0
click at [252, 189] on span "Lên hàng" at bounding box center [258, 190] width 20 height 8
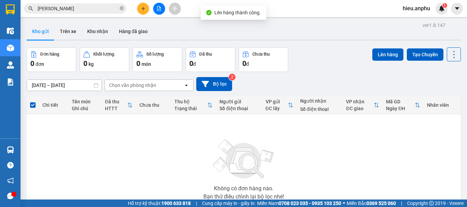
click at [158, 7] on icon "file-add" at bounding box center [158, 8] width 5 height 5
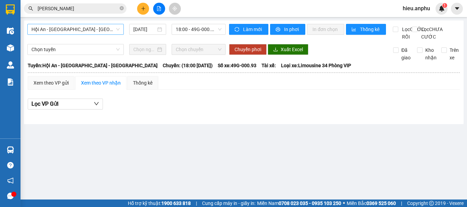
click at [109, 28] on span "Hội An - [GEOGRAPHIC_DATA] - [GEOGRAPHIC_DATA]" at bounding box center [75, 29] width 88 height 10
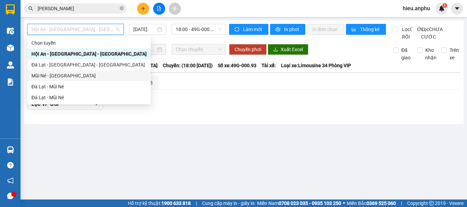
click at [56, 73] on div "Mũi Né - [GEOGRAPHIC_DATA]" at bounding box center [88, 76] width 115 height 8
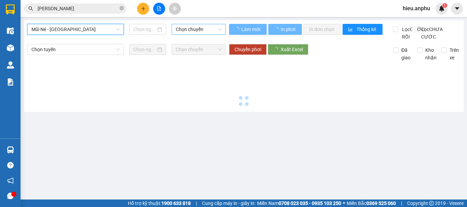
type input "[DATE]"
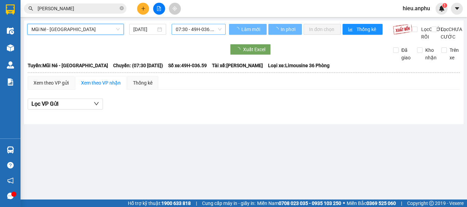
click at [197, 30] on span "07:30 - 49H-036.59" at bounding box center [199, 29] width 46 height 10
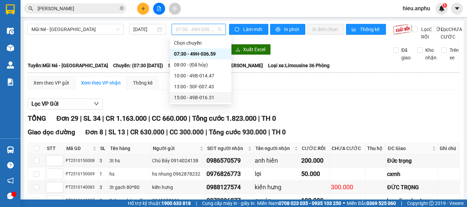
click at [184, 97] on div "15:00 - 49B-016.31" at bounding box center [200, 98] width 53 height 8
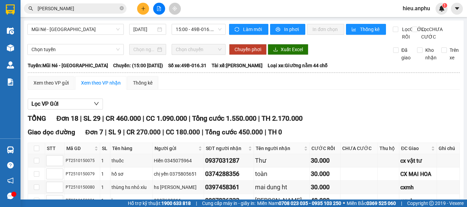
click at [52, 156] on input at bounding box center [54, 161] width 16 height 10
type input "1"
click at [47, 169] on input at bounding box center [54, 174] width 16 height 10
click at [50, 169] on input at bounding box center [54, 174] width 16 height 10
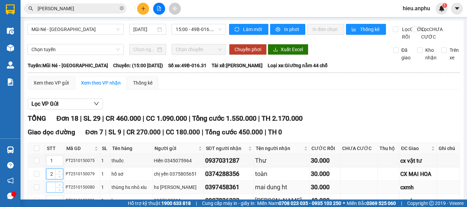
type input "2"
click at [51, 182] on input at bounding box center [54, 187] width 16 height 10
type input "3"
click at [49, 196] on input at bounding box center [54, 201] width 16 height 10
type input "4"
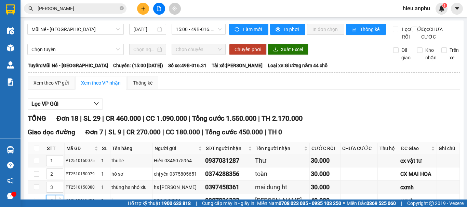
type input "5"
click at [51, 195] on div "4" at bounding box center [54, 200] width 17 height 11
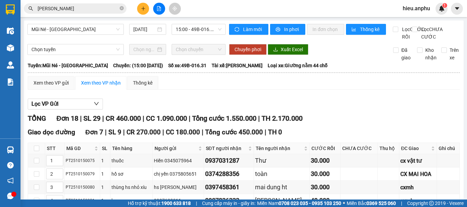
type input "6"
type input "7"
drag, startPoint x: 167, startPoint y: 165, endPoint x: 157, endPoint y: 160, distance: 10.6
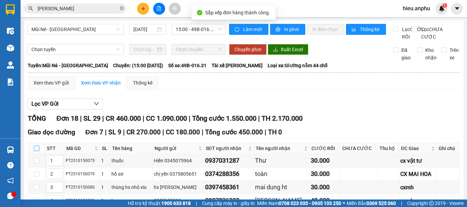
click at [36, 146] on input "checkbox" at bounding box center [36, 148] width 5 height 5
checkbox input "true"
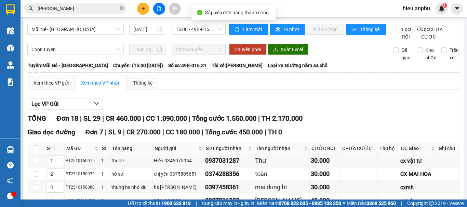
checkbox input "true"
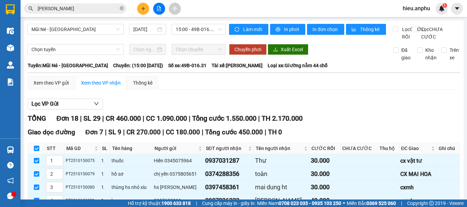
drag, startPoint x: 193, startPoint y: 165, endPoint x: 193, endPoint y: 161, distance: 4.1
click at [54, 79] on div "Xem theo VP gửi" at bounding box center [50, 83] width 35 height 8
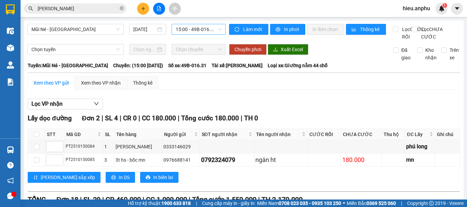
click at [201, 28] on span "15:00 - 49B-016.31" at bounding box center [199, 29] width 46 height 10
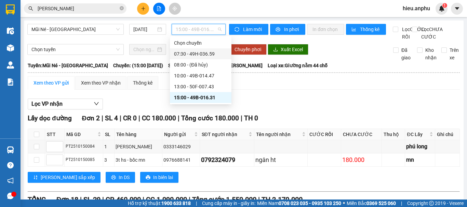
click at [188, 52] on div "07:30 - 49H-036.59" at bounding box center [200, 54] width 53 height 8
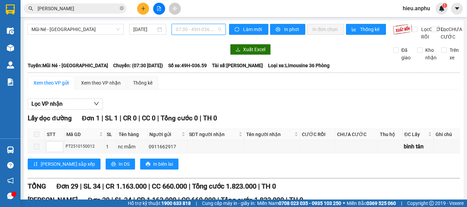
click at [215, 29] on span "07:30 - 49H-036.59" at bounding box center [199, 29] width 46 height 10
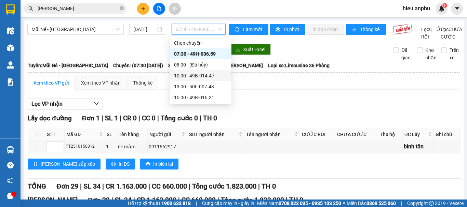
click at [196, 74] on div "10:00 - 49B-014.47" at bounding box center [200, 76] width 53 height 8
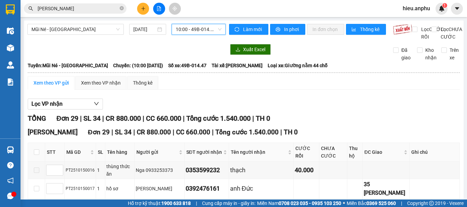
click at [194, 26] on span "10:00 - 49B-014.47" at bounding box center [199, 29] width 46 height 10
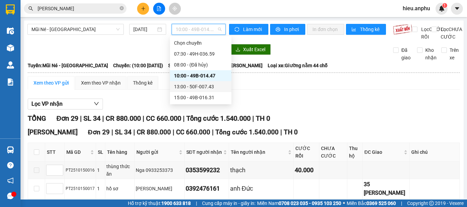
click at [188, 89] on div "13:00 - 50F-007.43" at bounding box center [200, 87] width 53 height 8
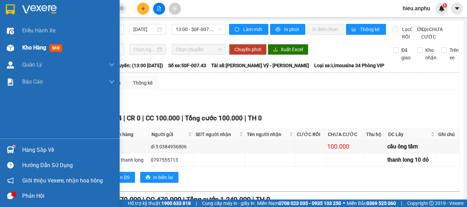
drag, startPoint x: 7, startPoint y: 50, endPoint x: 54, endPoint y: 50, distance: 46.5
click at [7, 50] on img at bounding box center [10, 47] width 7 height 7
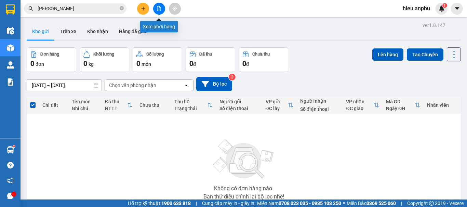
click at [158, 8] on icon "file-add" at bounding box center [158, 8] width 5 height 5
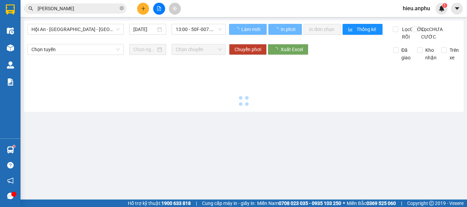
click at [63, 28] on span "Hội An - [GEOGRAPHIC_DATA] - [GEOGRAPHIC_DATA]" at bounding box center [75, 29] width 88 height 10
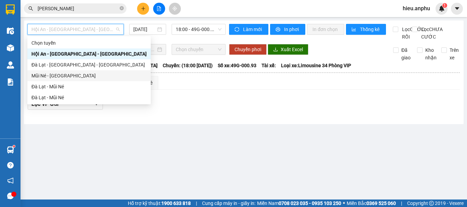
drag, startPoint x: 49, startPoint y: 74, endPoint x: 147, endPoint y: 45, distance: 102.2
click at [52, 70] on div "Chọn tuyến Hội An - [GEOGRAPHIC_DATA] - [GEOGRAPHIC_DATA] [GEOGRAPHIC_DATA] - […" at bounding box center [88, 71] width 123 height 66
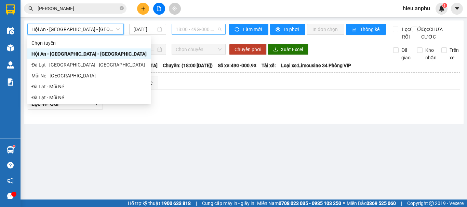
click at [202, 27] on span "18:00 - 49G-000.93" at bounding box center [199, 29] width 46 height 10
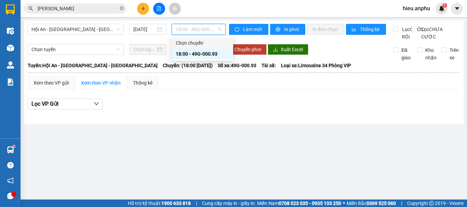
click at [189, 27] on span "18:00 - 49G-000.93" at bounding box center [199, 29] width 46 height 10
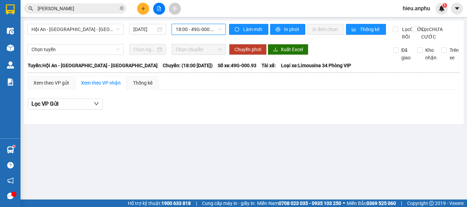
click at [52, 38] on div "Hội An - [GEOGRAPHIC_DATA] - [GEOGRAPHIC_DATA] [DATE] 18:00 18:00 - 49G-000.93" at bounding box center [126, 32] width 198 height 17
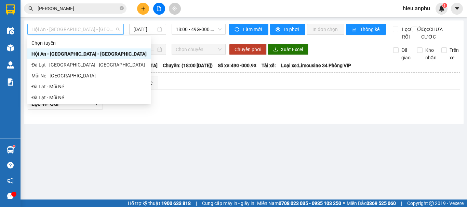
click at [56, 27] on span "Hội An - [GEOGRAPHIC_DATA] - [GEOGRAPHIC_DATA]" at bounding box center [75, 29] width 88 height 10
drag, startPoint x: 44, startPoint y: 75, endPoint x: 123, endPoint y: 58, distance: 81.5
click at [44, 75] on div "Mũi Né - [GEOGRAPHIC_DATA]" at bounding box center [88, 76] width 115 height 8
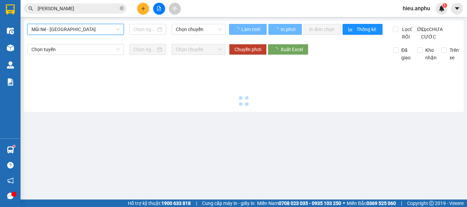
type input "[DATE]"
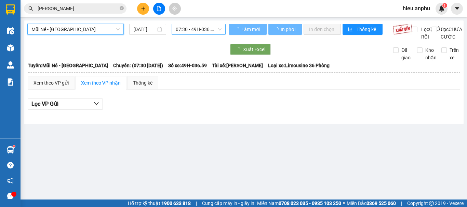
click at [185, 31] on span "07:30 - 49H-036.59" at bounding box center [199, 29] width 46 height 10
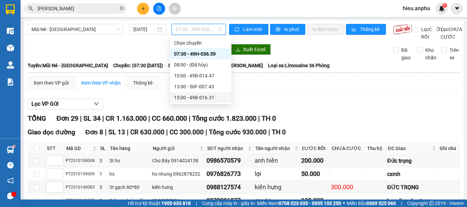
click at [187, 96] on div "15:00 - 49B-016.31" at bounding box center [200, 98] width 53 height 8
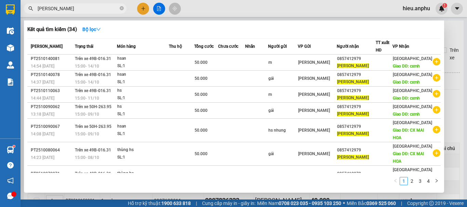
drag, startPoint x: 121, startPoint y: 7, endPoint x: 72, endPoint y: 10, distance: 48.6
click at [120, 6] on icon "close-circle" at bounding box center [122, 8] width 4 height 4
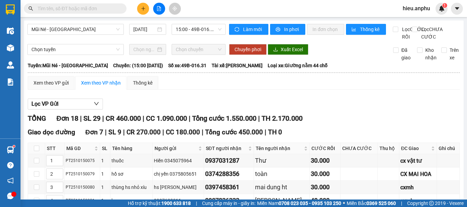
click at [73, 9] on input "text" at bounding box center [78, 9] width 81 height 8
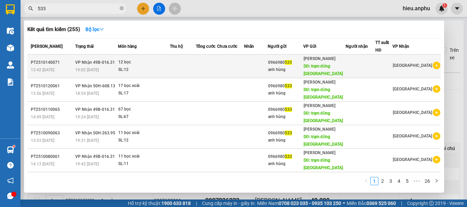
type input "533"
click at [267, 66] on td at bounding box center [256, 67] width 24 height 24
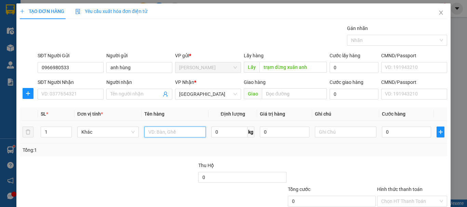
click at [179, 135] on input "text" at bounding box center [174, 132] width 61 height 11
type input "4"
type input "báo tầm 40 bọc"
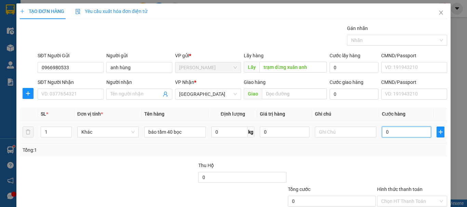
click at [395, 134] on input "0" at bounding box center [406, 132] width 49 height 11
click at [336, 125] on td at bounding box center [345, 132] width 67 height 23
type input "c"
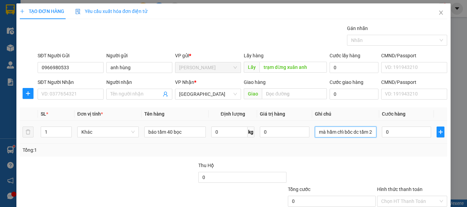
type input "mà hầm chỉ bốc dc tầm 20 bọc thôi"
click at [334, 153] on div "Tổng: 1" at bounding box center [234, 151] width 422 height 8
drag, startPoint x: 367, startPoint y: 188, endPoint x: 368, endPoint y: 181, distance: 7.6
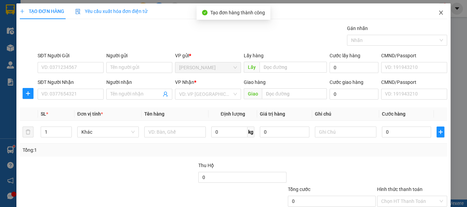
click at [438, 12] on icon "close" at bounding box center [440, 12] width 5 height 5
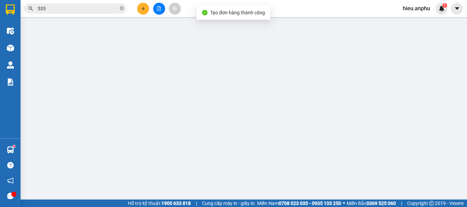
type input "0966980533"
type input "anh hùng"
type input "trạm dừng xuân anh"
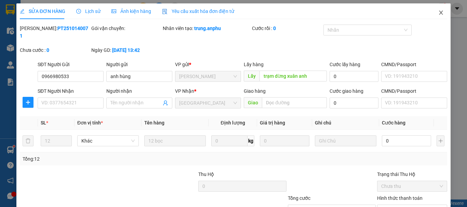
click at [443, 11] on span "Close" at bounding box center [440, 12] width 19 height 19
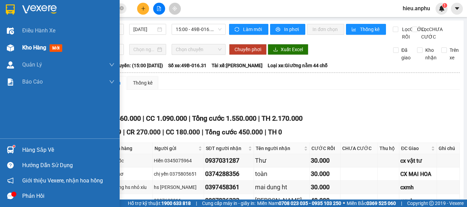
click at [10, 48] on img at bounding box center [10, 47] width 7 height 7
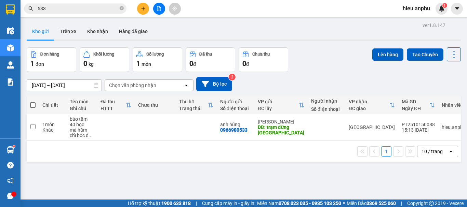
click at [33, 102] on span at bounding box center [32, 104] width 5 height 5
click at [33, 102] on input "checkbox" at bounding box center [33, 102] width 0 height 0
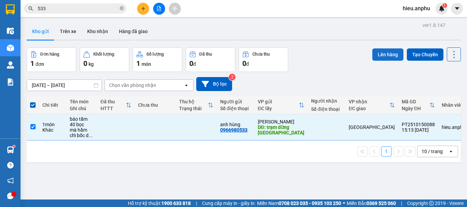
click at [380, 57] on button "Lên hàng" at bounding box center [387, 55] width 31 height 12
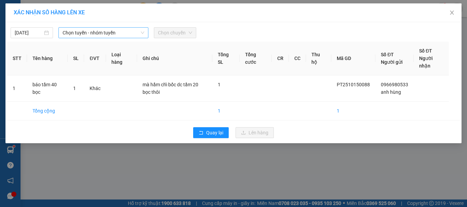
click at [75, 34] on span "Chọn tuyến - nhóm tuyến" at bounding box center [104, 33] width 82 height 10
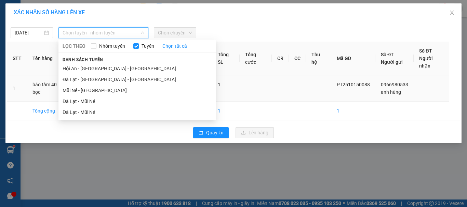
drag, startPoint x: 73, startPoint y: 90, endPoint x: 81, endPoint y: 88, distance: 7.4
click at [74, 90] on li "Mũi Né - [GEOGRAPHIC_DATA]" at bounding box center [136, 90] width 157 height 11
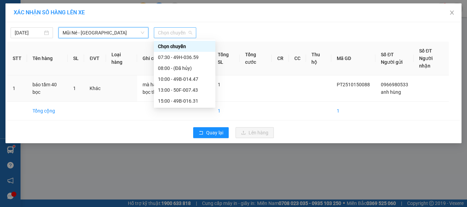
click at [164, 32] on span "Chọn chuyến" at bounding box center [175, 33] width 34 height 10
click at [165, 100] on div "15:00 - 49B-016.31" at bounding box center [184, 101] width 53 height 8
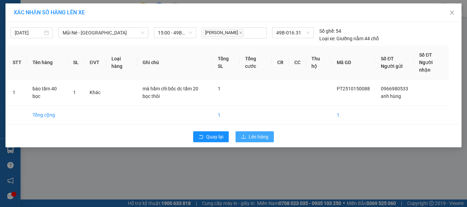
click at [258, 136] on span "Lên hàng" at bounding box center [258, 137] width 20 height 8
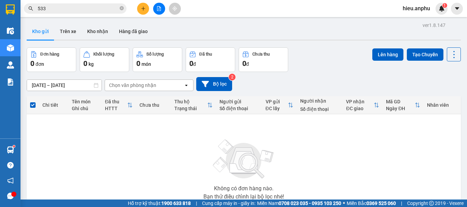
click at [155, 7] on button at bounding box center [159, 9] width 12 height 12
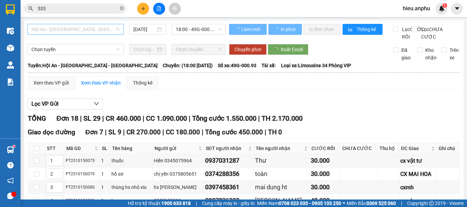
click at [54, 27] on span "Hội An - [GEOGRAPHIC_DATA] - [GEOGRAPHIC_DATA]" at bounding box center [75, 29] width 88 height 10
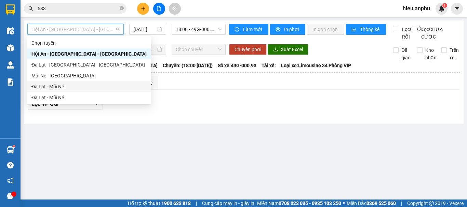
drag, startPoint x: 41, startPoint y: 86, endPoint x: 155, endPoint y: 54, distance: 119.2
click at [42, 84] on div "Đà Lạt - Mũi Né" at bounding box center [88, 87] width 115 height 8
type input "[DATE]"
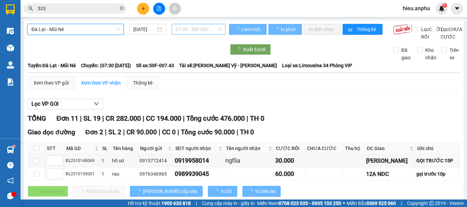
click at [188, 30] on span "07:30 - 50F-007.43" at bounding box center [199, 29] width 46 height 10
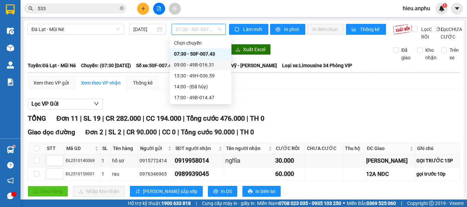
drag, startPoint x: 184, startPoint y: 67, endPoint x: 182, endPoint y: 62, distance: 6.1
click at [184, 67] on div "09:00 - 49B-016.31" at bounding box center [200, 65] width 53 height 8
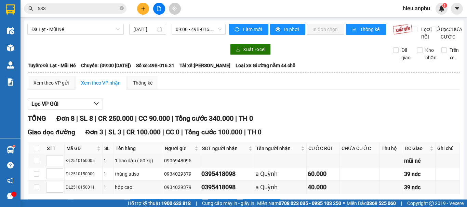
checkbox input "true"
drag, startPoint x: 36, startPoint y: 158, endPoint x: 42, endPoint y: 153, distance: 8.0
checkbox input "false"
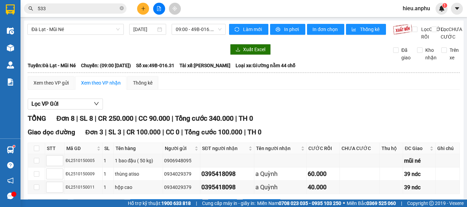
checkbox input "false"
drag, startPoint x: 173, startPoint y: 47, endPoint x: 20, endPoint y: 32, distance: 153.4
click at [170, 41] on div "Đà Lạt - Mũi Né [DATE] 09:00 - 49B-016.31" at bounding box center [126, 32] width 198 height 17
